Goal: Information Seeking & Learning: Learn about a topic

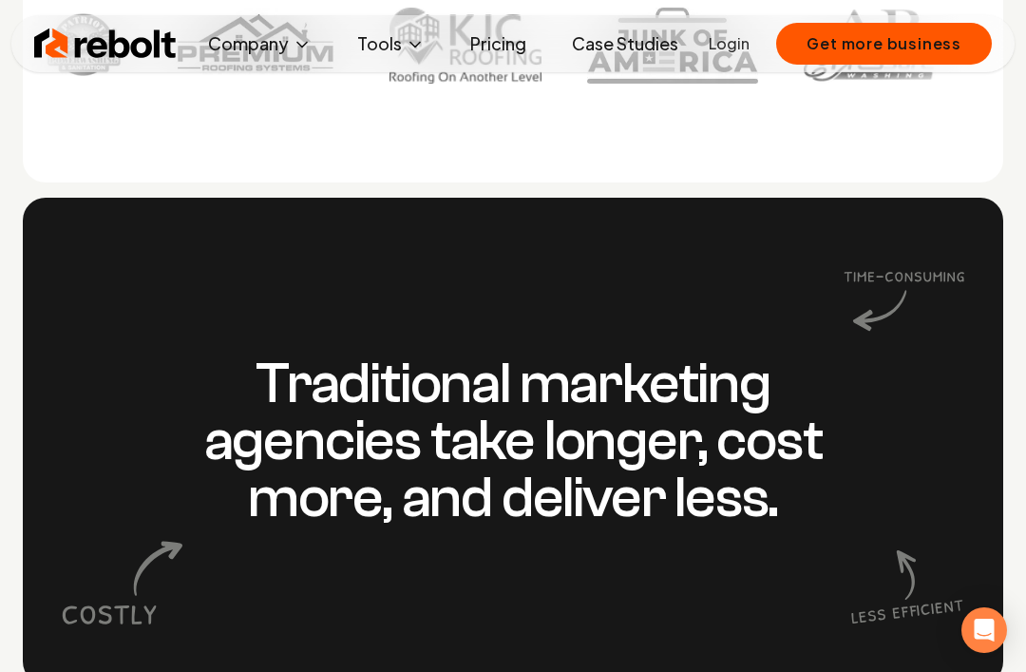
scroll to position [1425, 0]
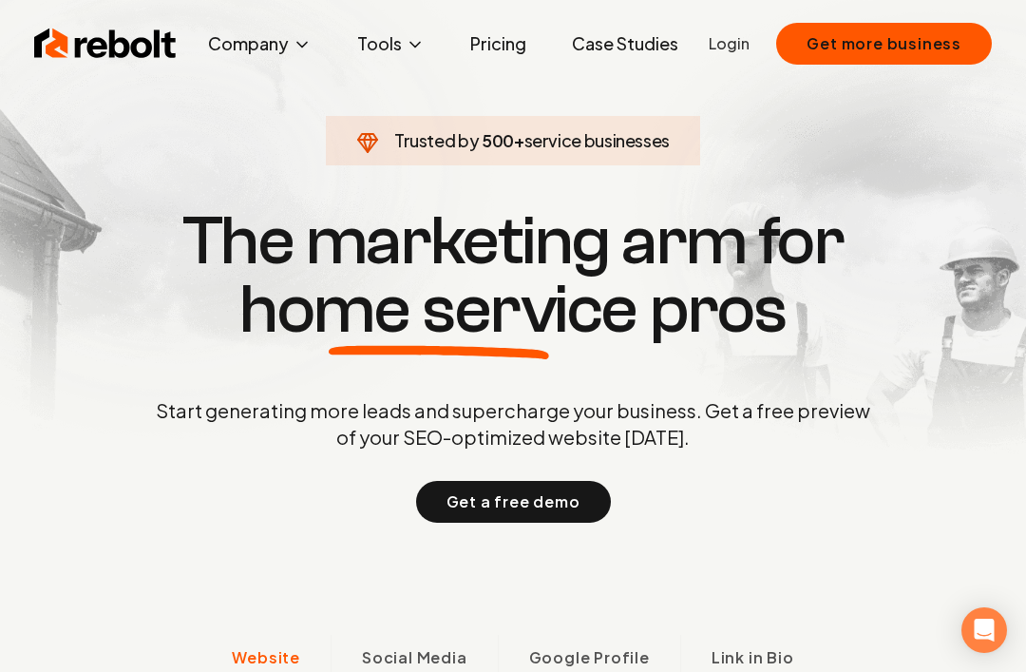
click at [934, 45] on button "Get more business" at bounding box center [884, 44] width 216 height 42
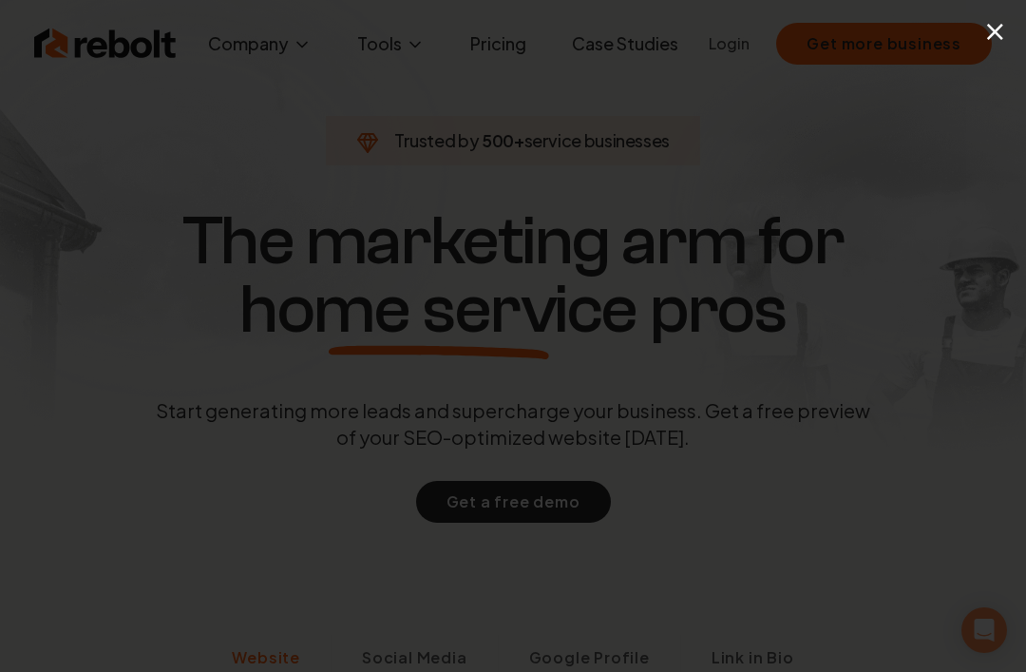
click at [983, 53] on div "×" at bounding box center [513, 336] width 1026 height 672
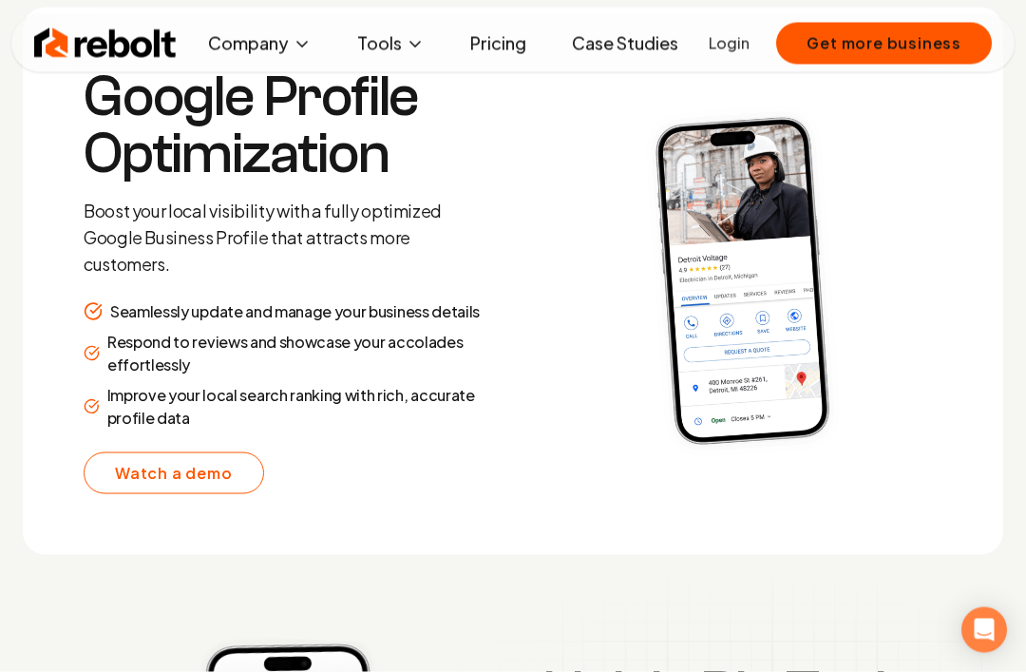
scroll to position [3547, 0]
click at [97, 494] on link "Watch a demo" at bounding box center [174, 473] width 181 height 42
